Goal: Find specific page/section

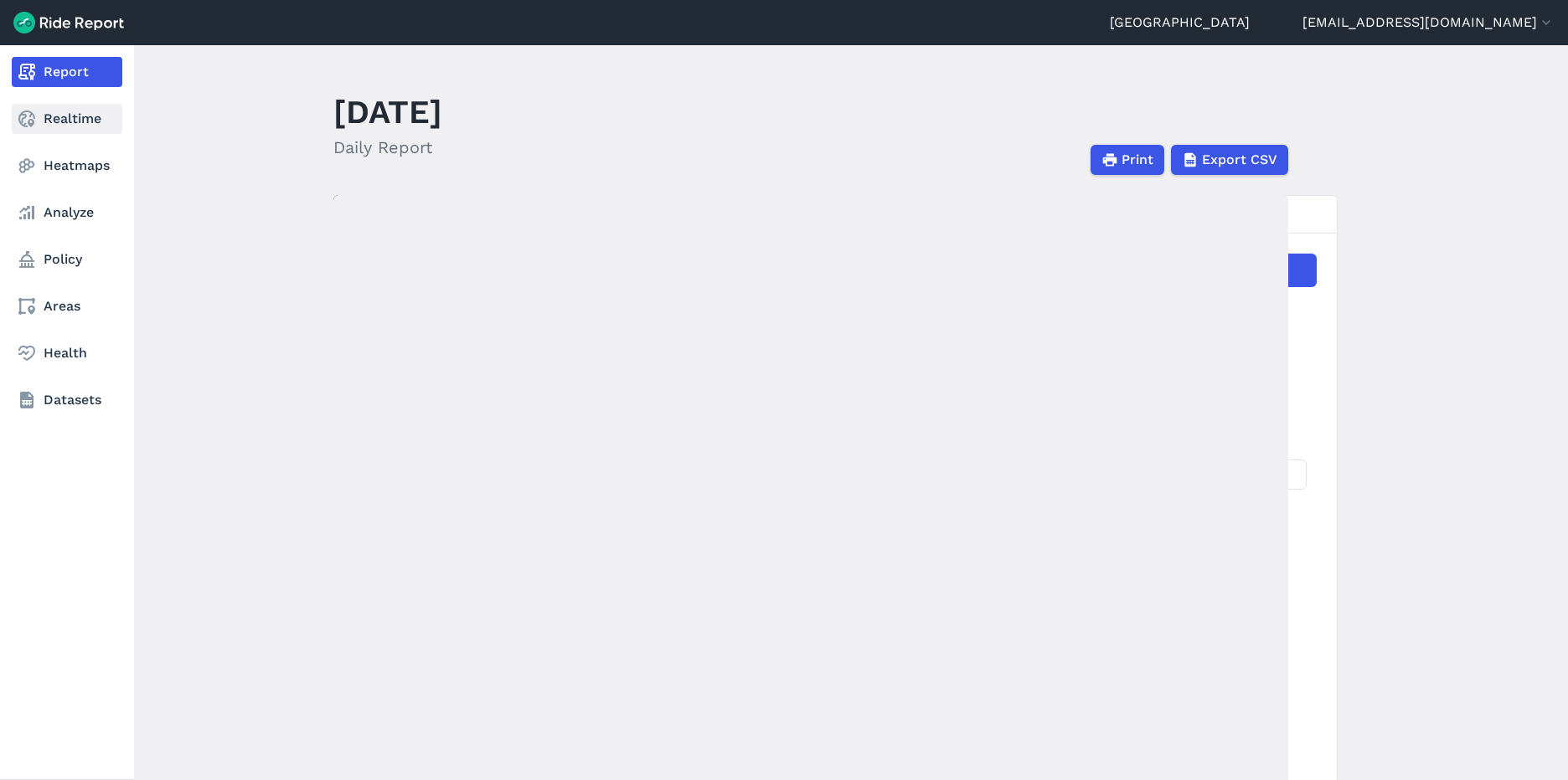
click at [49, 132] on link "Realtime" at bounding box center [67, 119] width 111 height 30
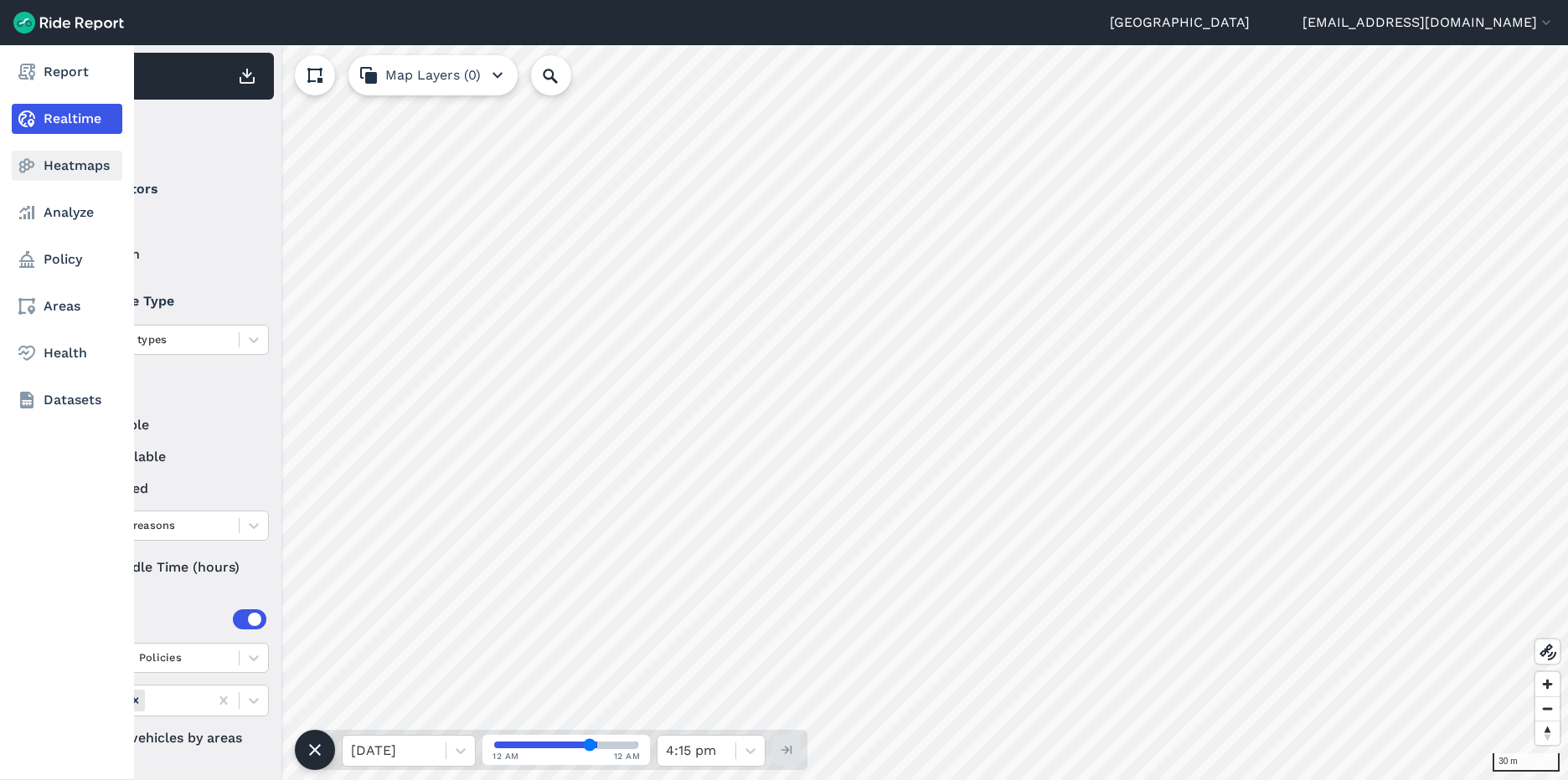
click at [77, 172] on link "Heatmaps" at bounding box center [67, 165] width 111 height 30
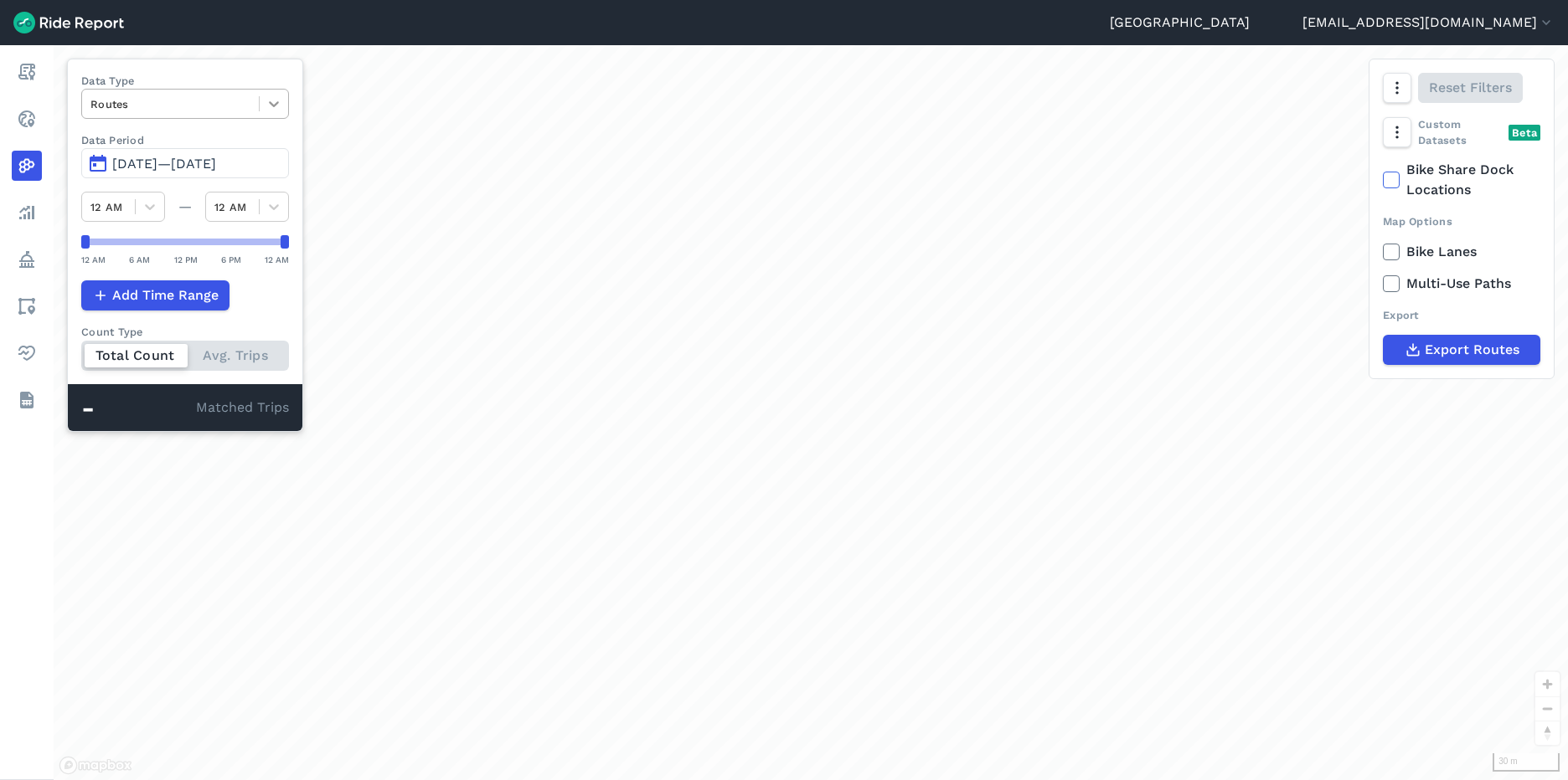
click at [282, 98] on icon at bounding box center [274, 104] width 17 height 17
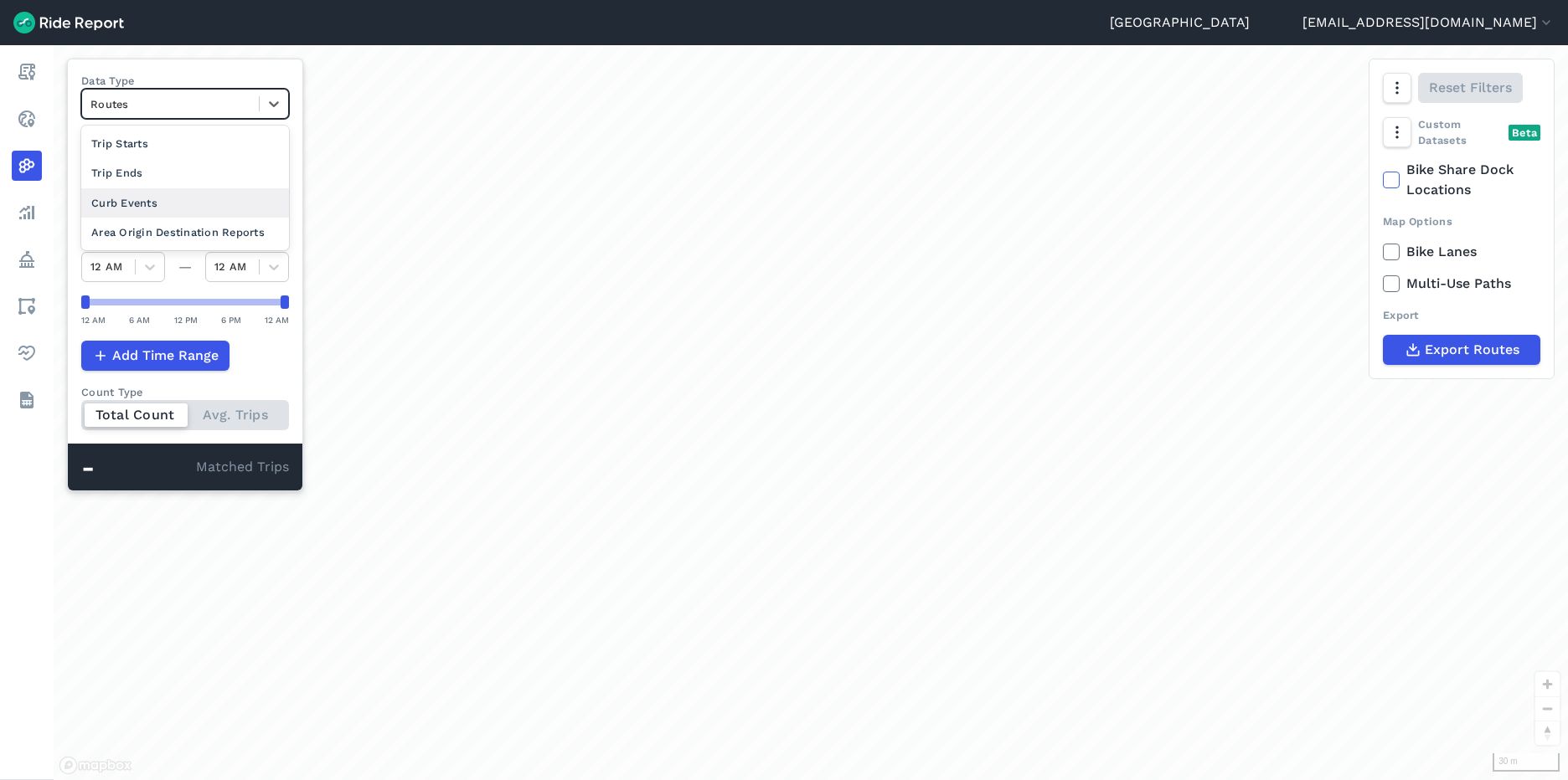
click at [183, 213] on div "Curb Events" at bounding box center [185, 203] width 208 height 30
